Goal: Task Accomplishment & Management: Use online tool/utility

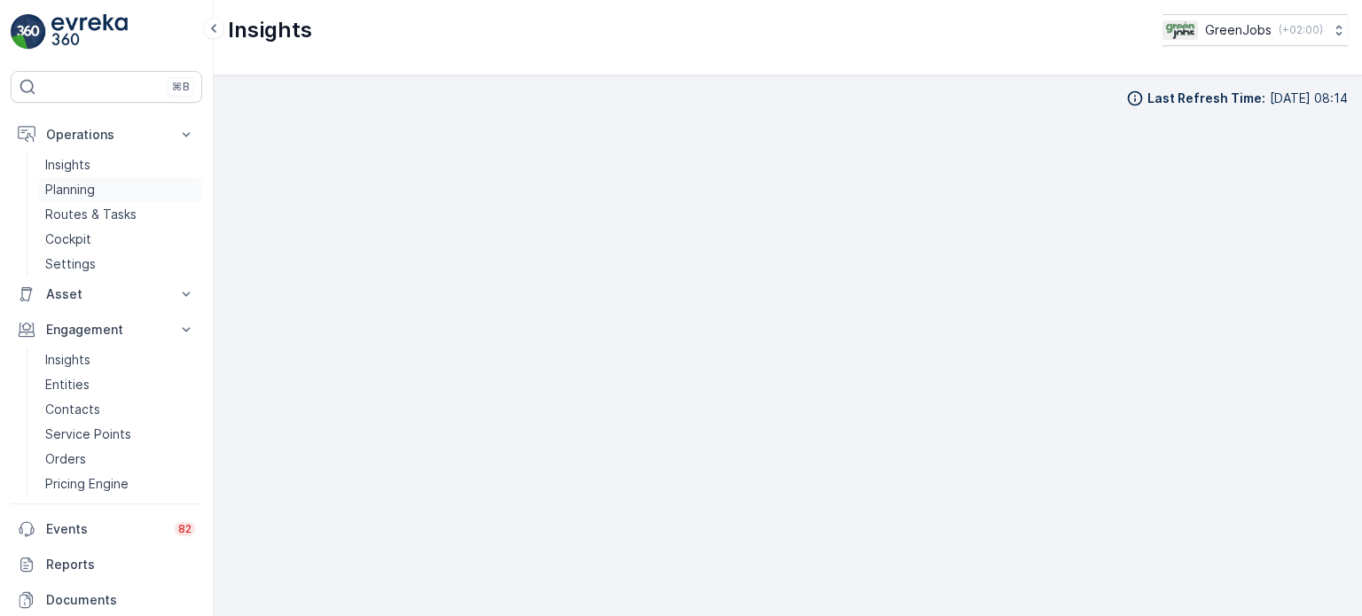
drag, startPoint x: 0, startPoint y: 0, endPoint x: 111, endPoint y: 176, distance: 208.3
click at [73, 184] on p "Planning" at bounding box center [70, 190] width 50 height 18
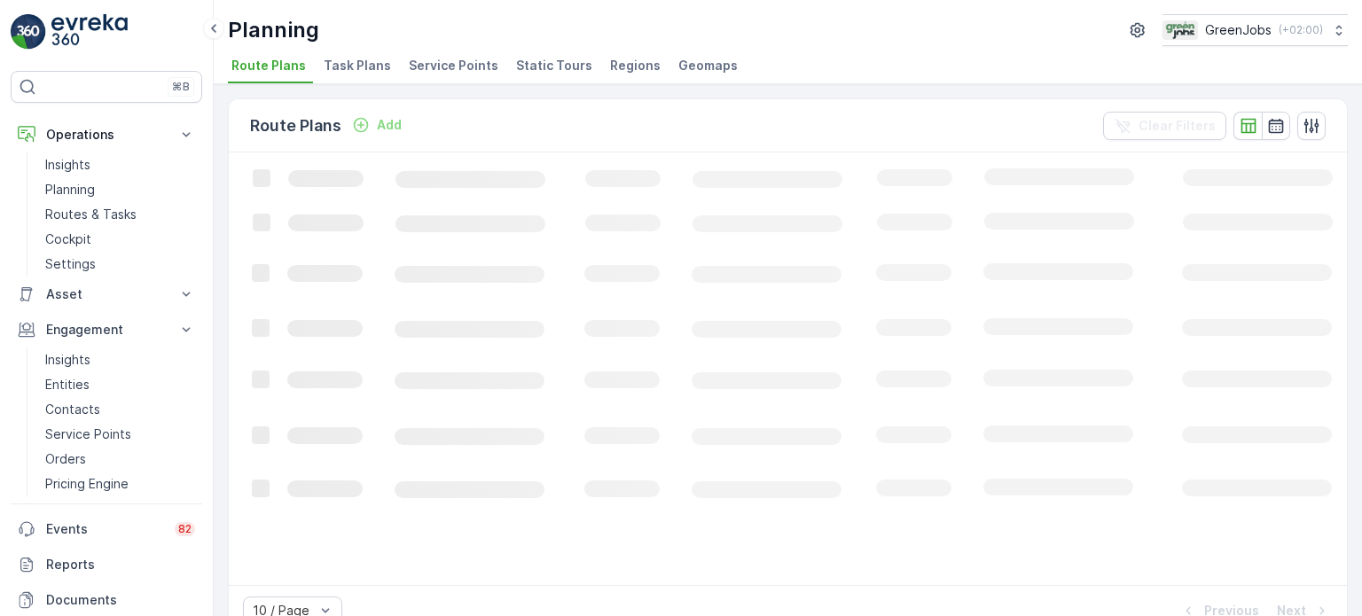
click at [465, 58] on span "Service Points" at bounding box center [454, 66] width 90 height 18
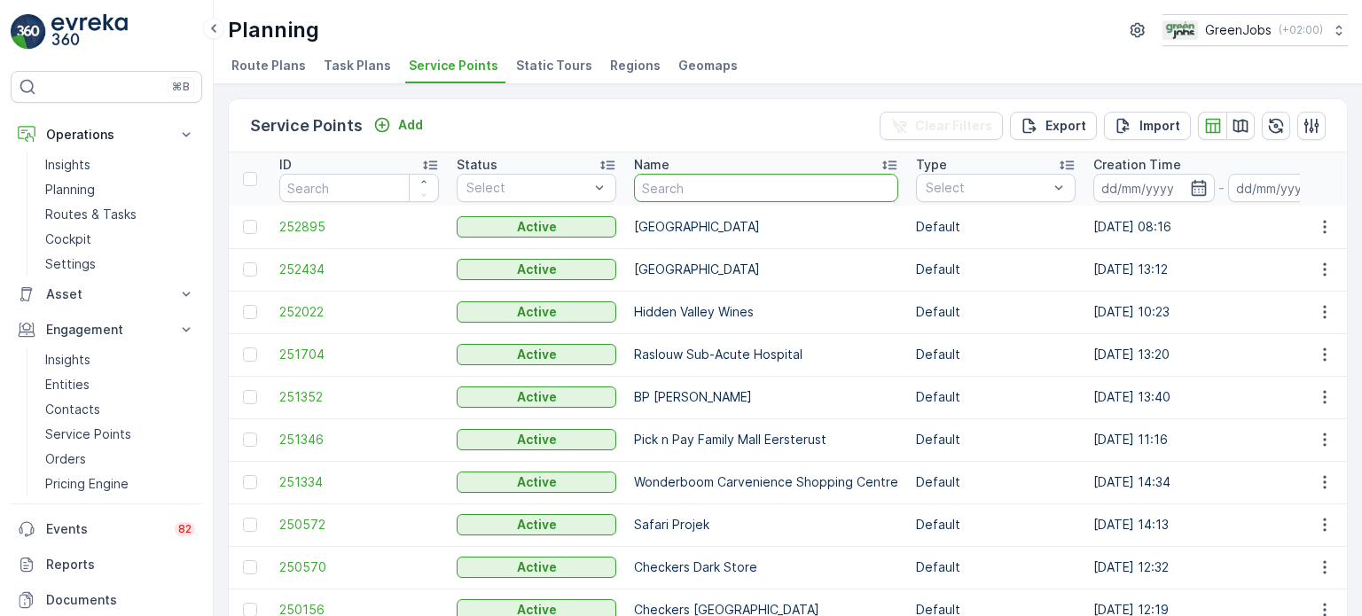
click at [732, 190] on input "text" at bounding box center [766, 188] width 264 height 28
type input "crad"
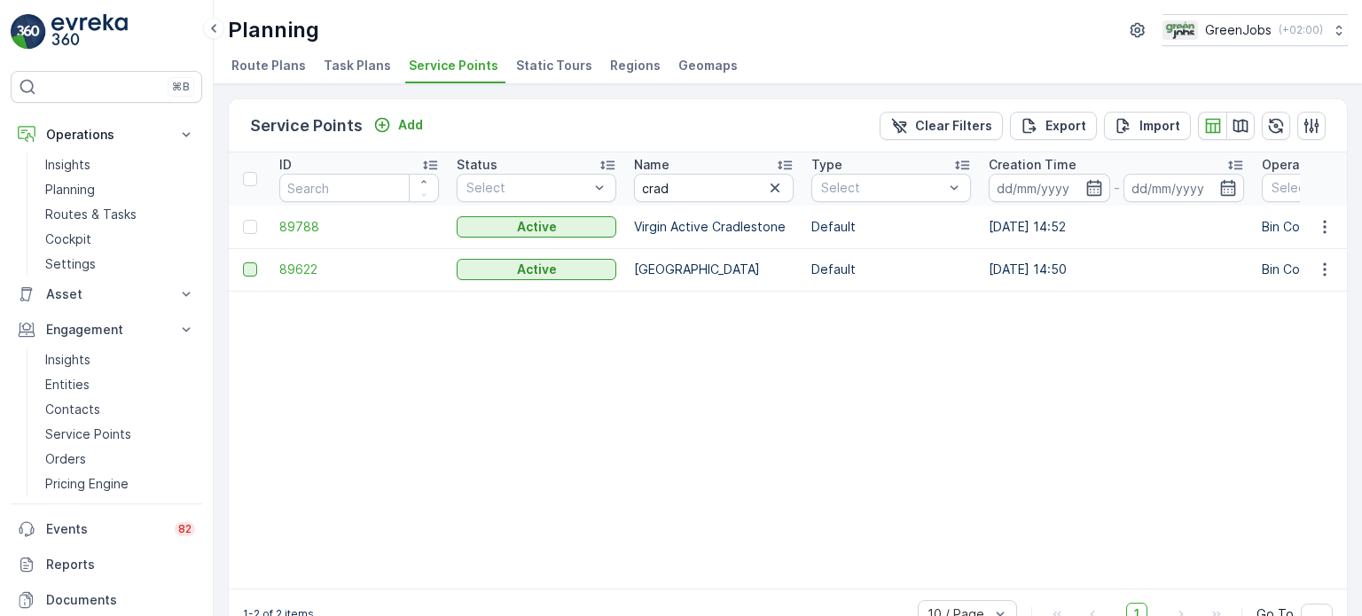
click at [248, 268] on div at bounding box center [250, 269] width 14 height 14
click at [243, 262] on input "checkbox" at bounding box center [243, 262] width 0 height 0
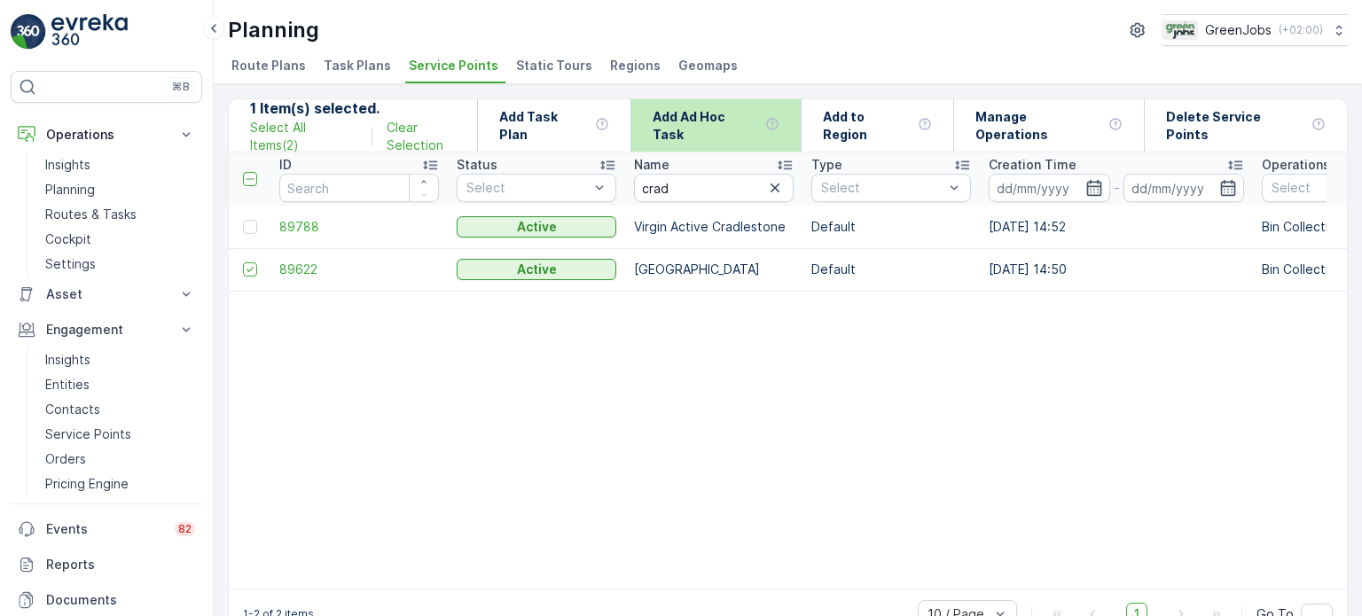
click at [727, 125] on p "Add Ad Hoc Task" at bounding box center [704, 125] width 105 height 35
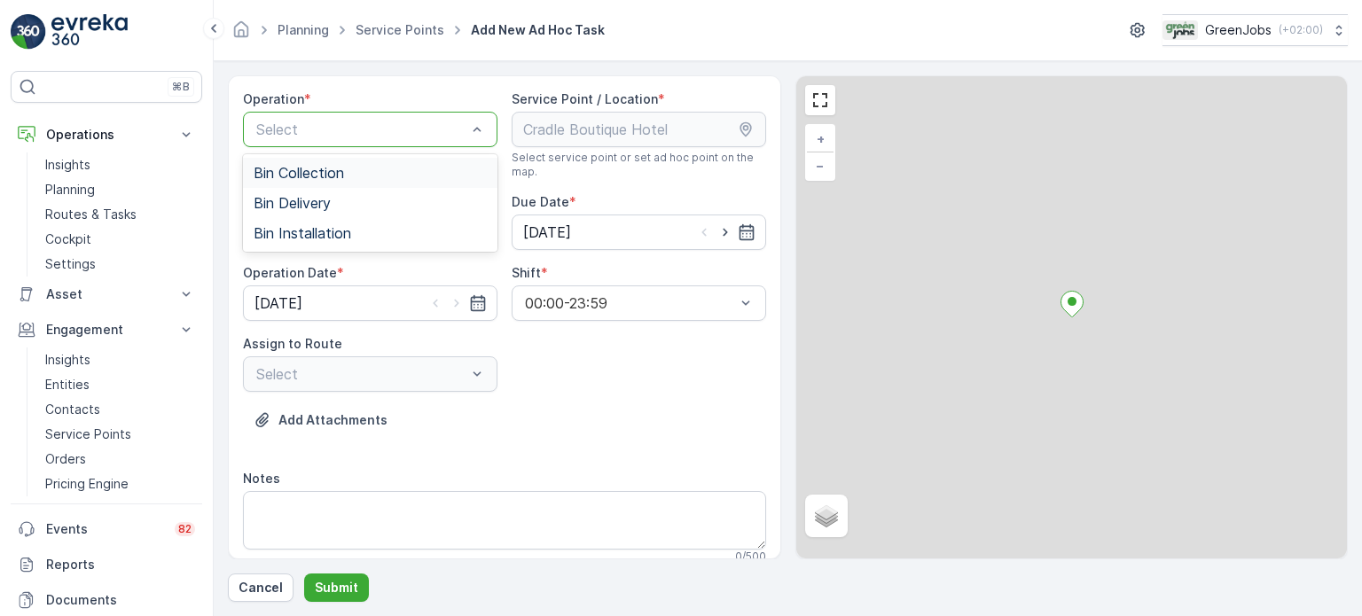
click at [487, 132] on div "Select" at bounding box center [370, 129] width 254 height 35
click at [404, 176] on div "Bin Collection" at bounding box center [370, 173] width 233 height 16
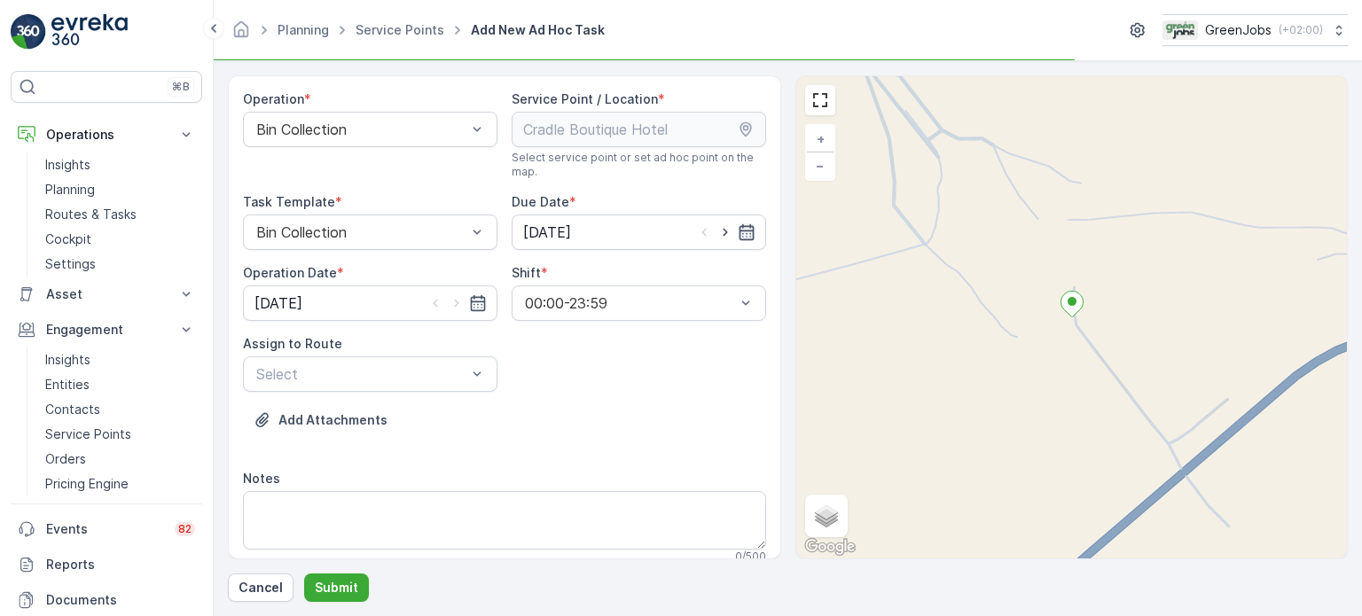
click at [743, 233] on icon "button" at bounding box center [747, 232] width 18 height 18
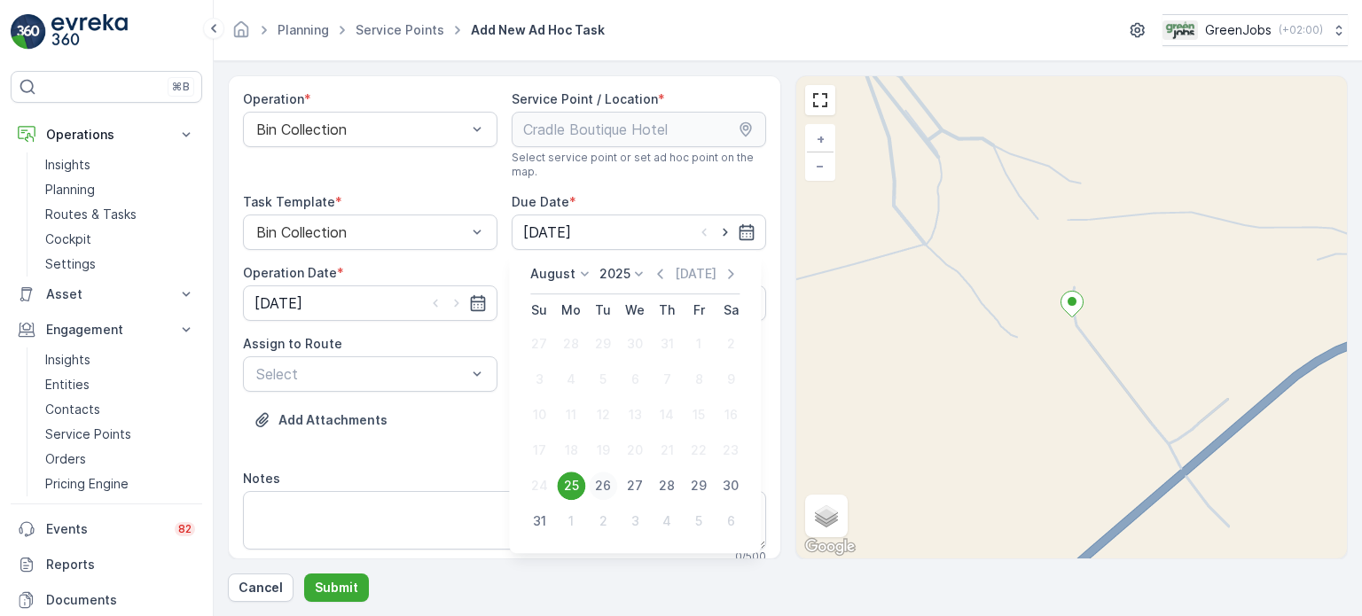
click at [611, 482] on div "26" at bounding box center [603, 486] width 28 height 28
type input "[DATE]"
click at [481, 302] on icon "button" at bounding box center [478, 303] width 18 height 18
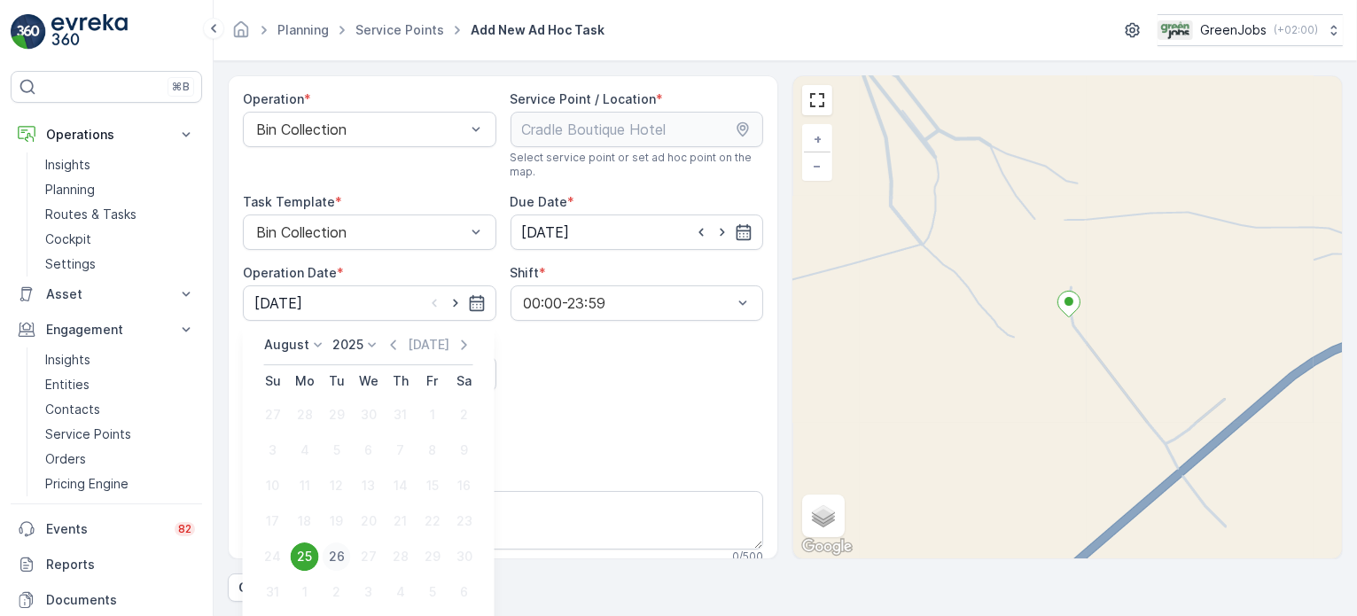
click at [336, 552] on div "26" at bounding box center [337, 557] width 28 height 28
type input "[DATE]"
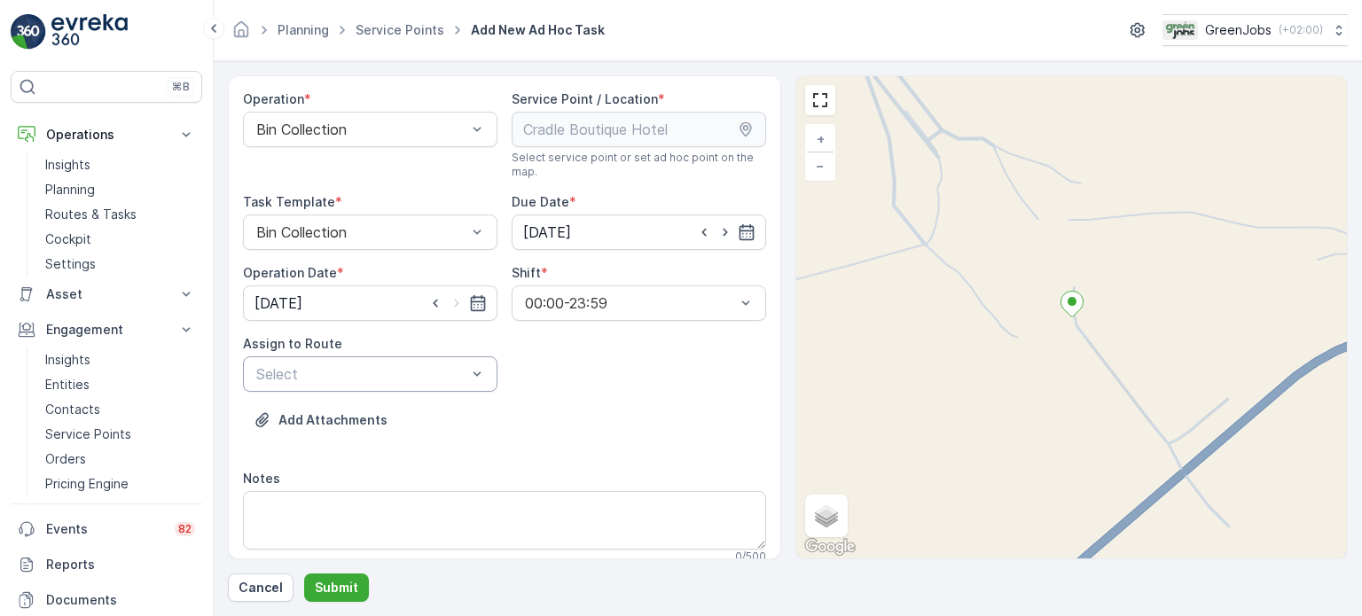
click at [418, 379] on div at bounding box center [361, 374] width 214 height 16
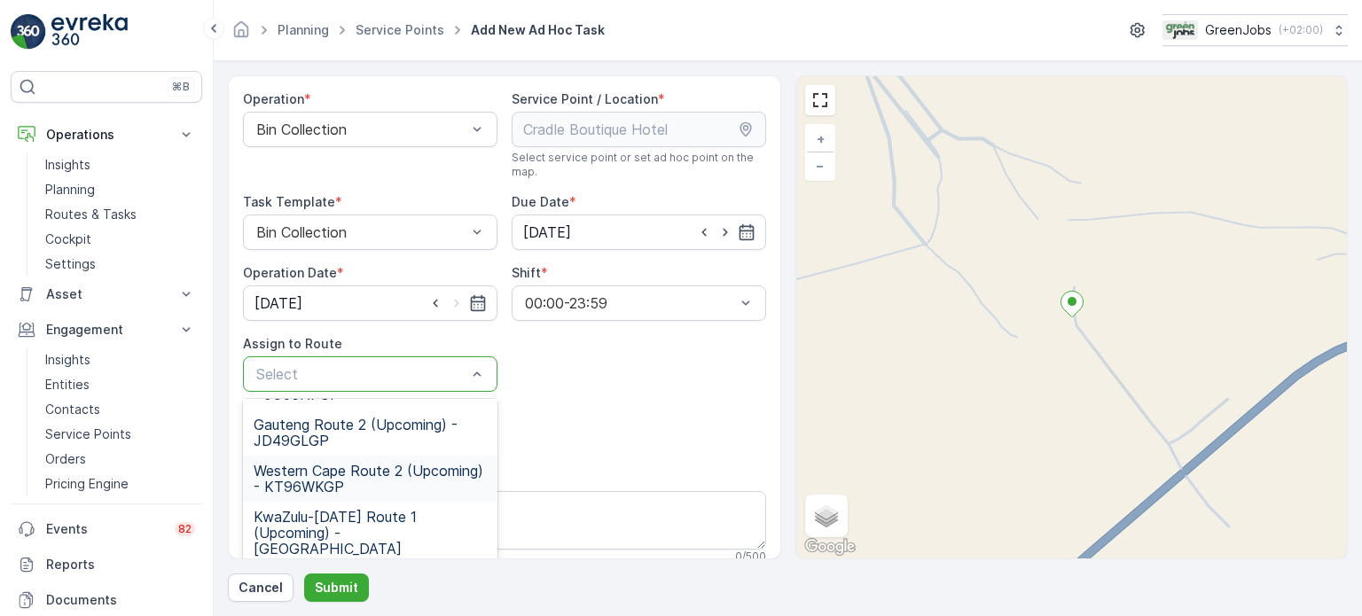
scroll to position [256, 0]
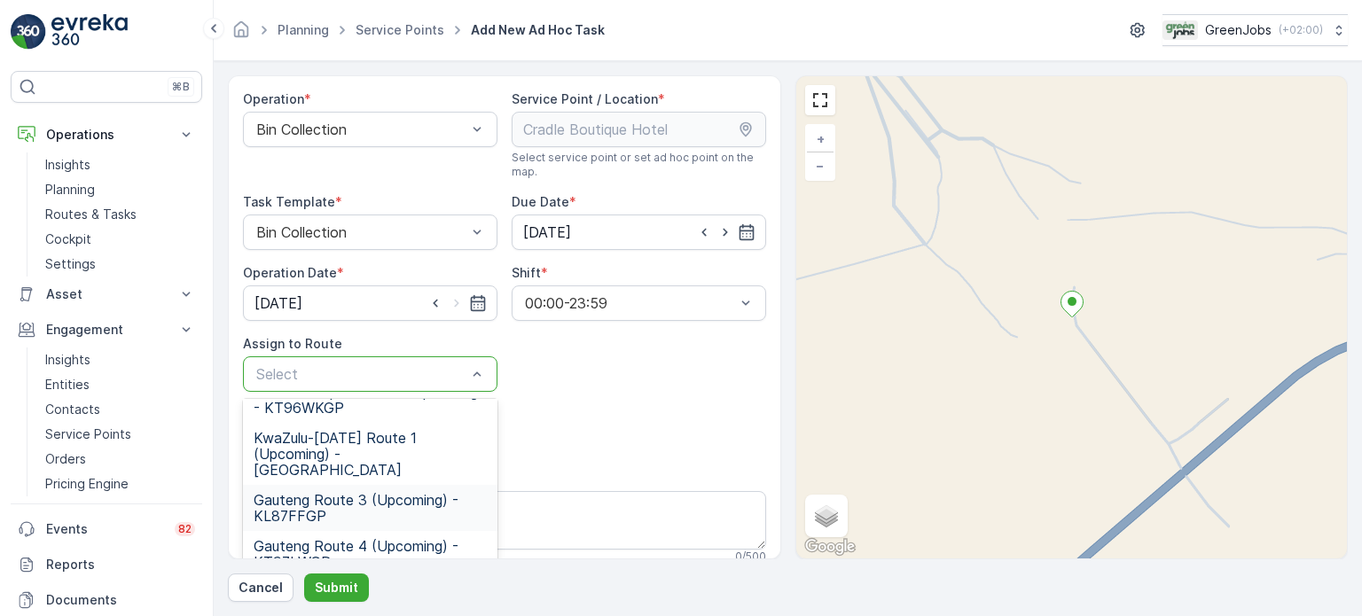
click at [326, 492] on span "Gauteng Route 3 (Upcoming) - KL87FFGP" at bounding box center [370, 508] width 233 height 32
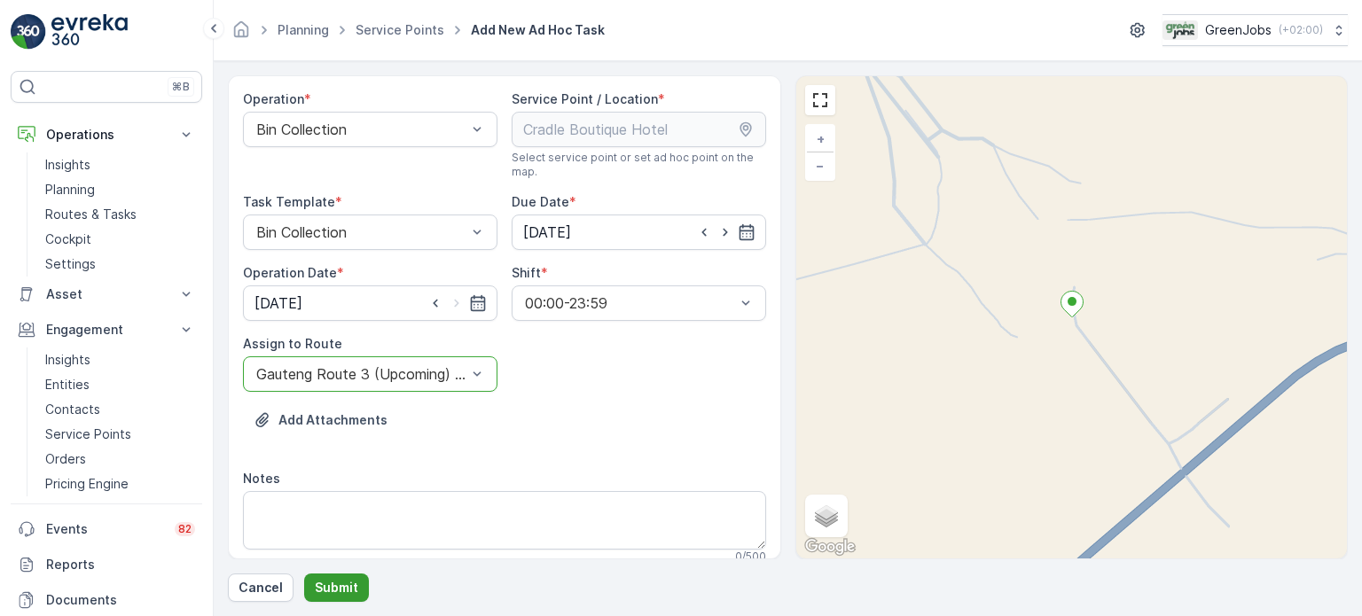
click at [340, 585] on p "Submit" at bounding box center [336, 588] width 43 height 18
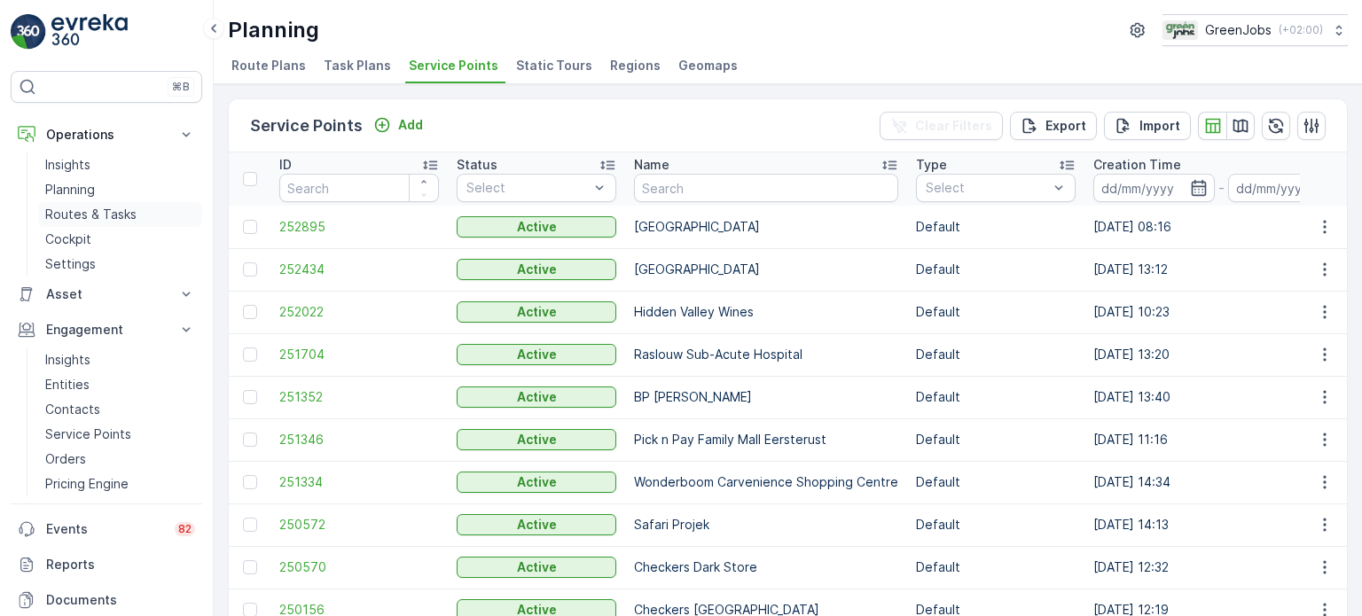
click at [106, 212] on p "Routes & Tasks" at bounding box center [90, 215] width 91 height 18
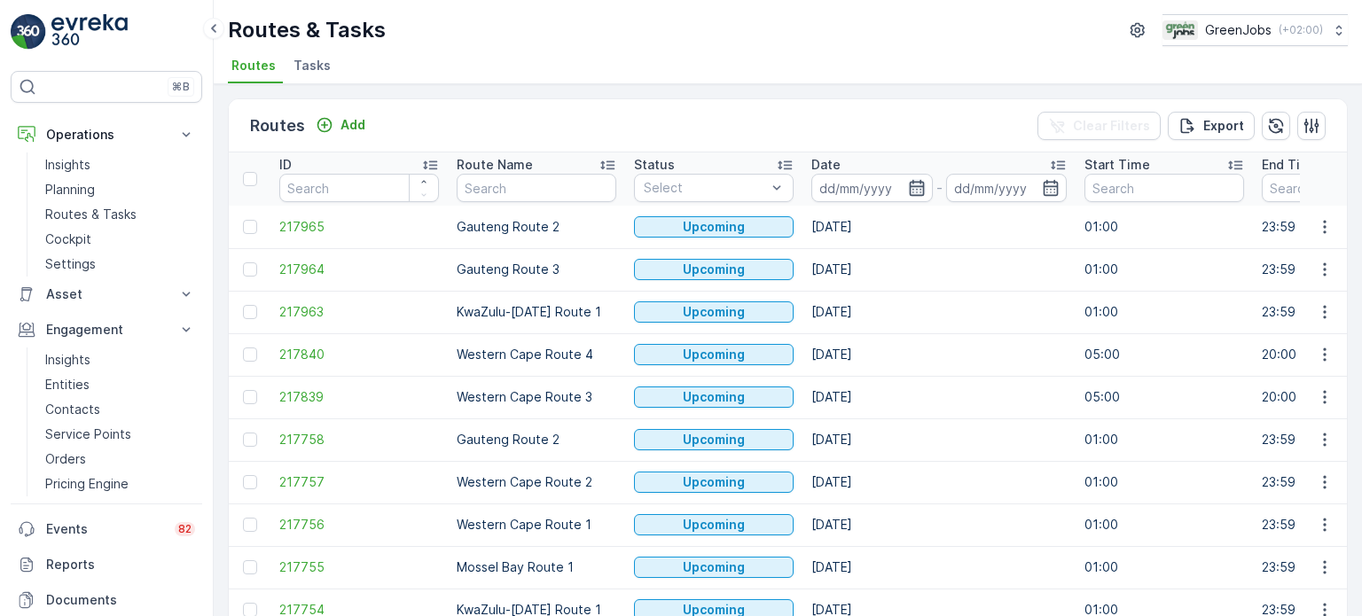
click at [911, 184] on icon "button" at bounding box center [917, 188] width 18 height 18
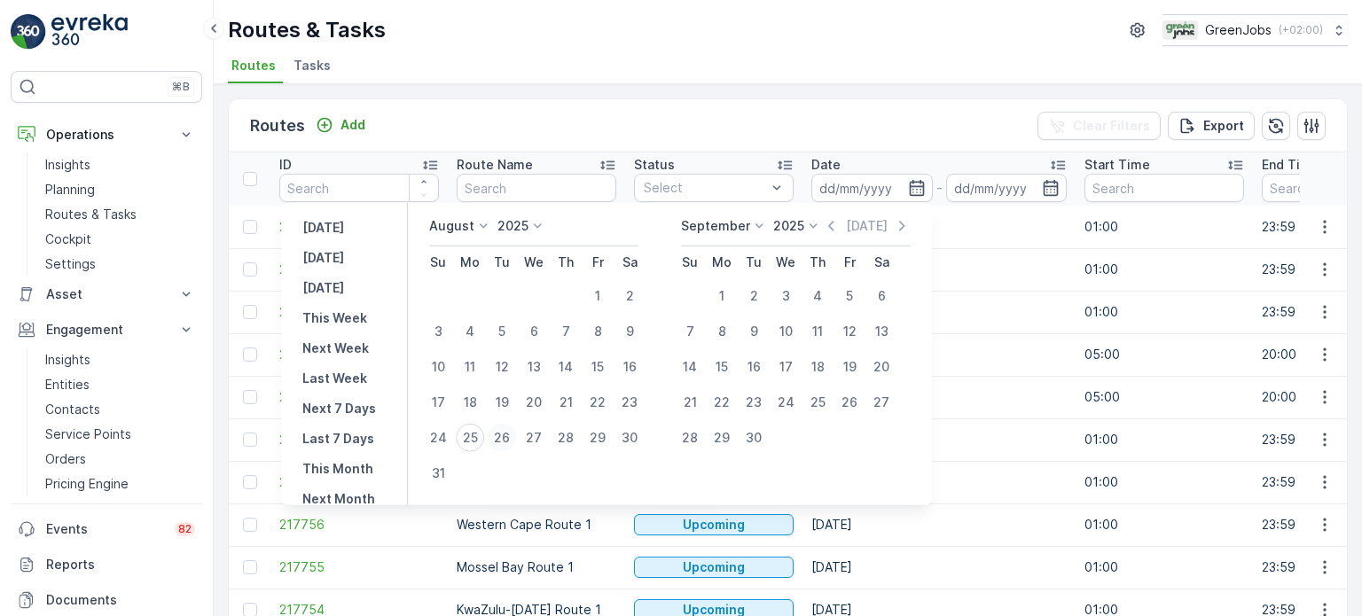
click at [508, 434] on div "26" at bounding box center [502, 438] width 28 height 28
type input "[DATE]"
click at [508, 434] on div "26" at bounding box center [502, 438] width 28 height 28
type input "[DATE]"
click at [508, 434] on div "26" at bounding box center [502, 438] width 28 height 28
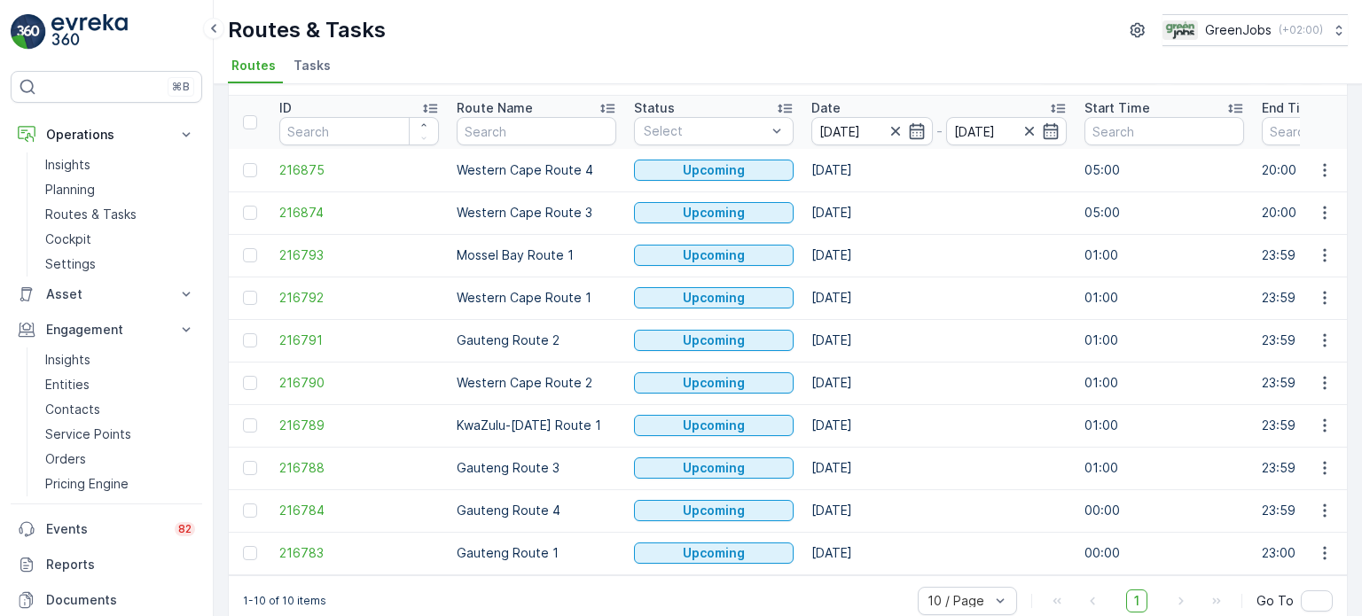
scroll to position [88, 0]
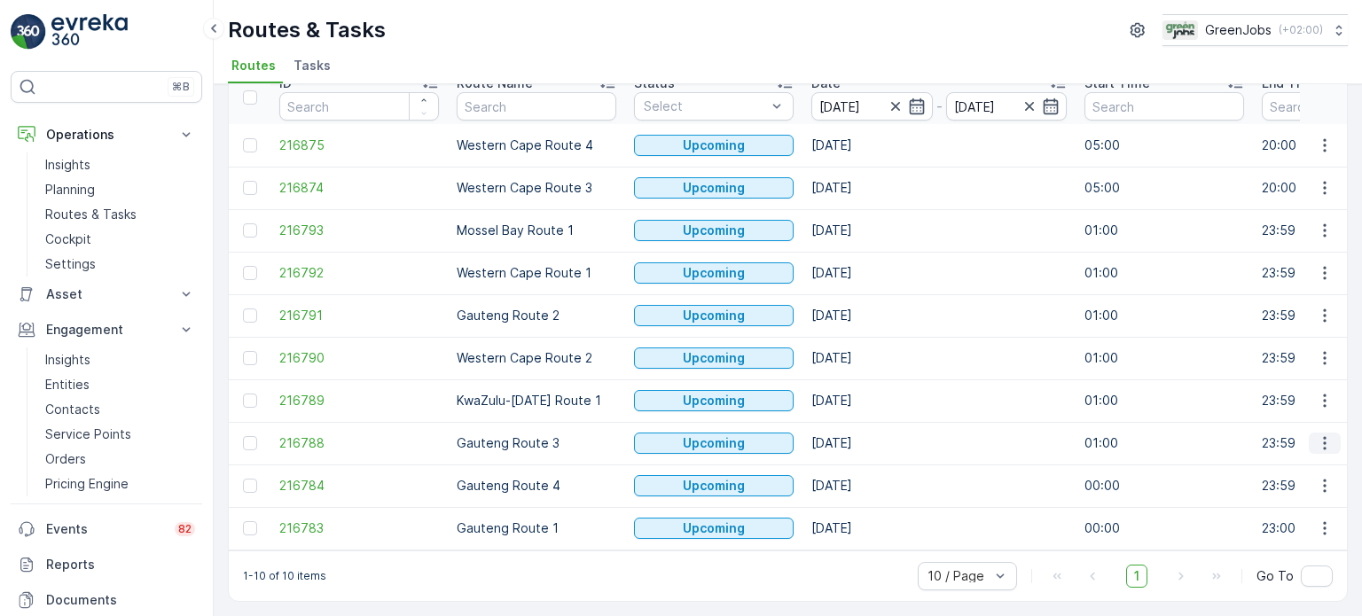
click at [1319, 434] on icon "button" at bounding box center [1325, 443] width 18 height 18
click at [1268, 465] on span "See More Details" at bounding box center [1282, 462] width 103 height 18
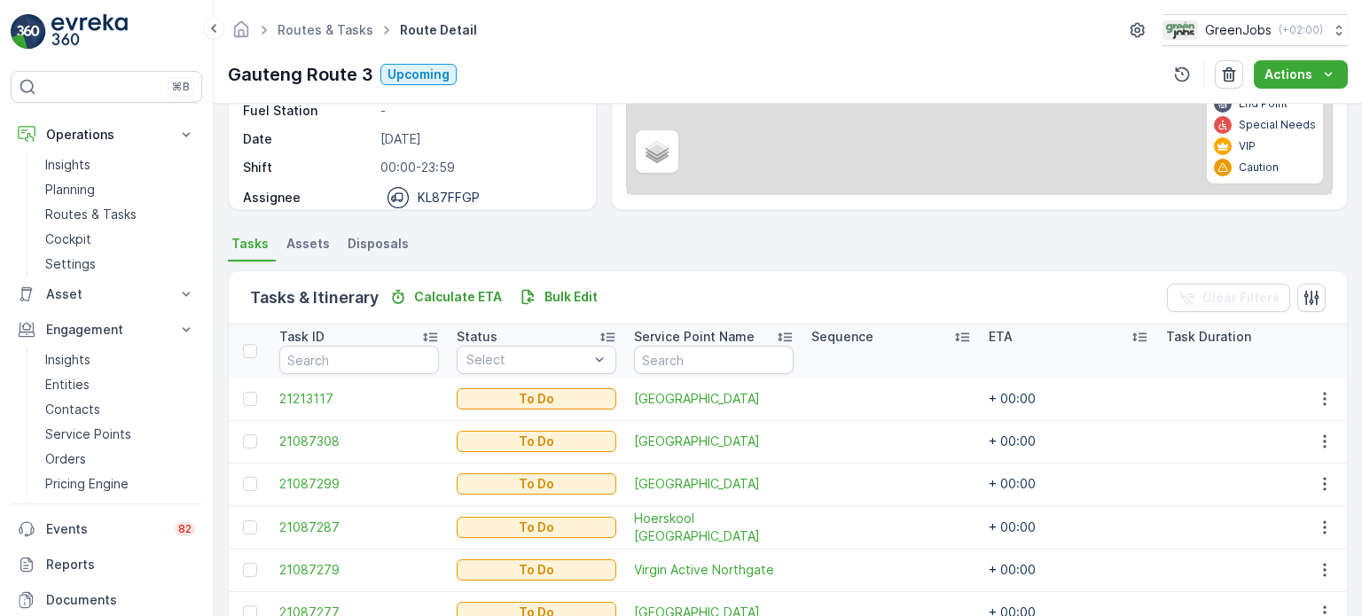
scroll to position [266, 0]
